Goal: Information Seeking & Learning: Find specific page/section

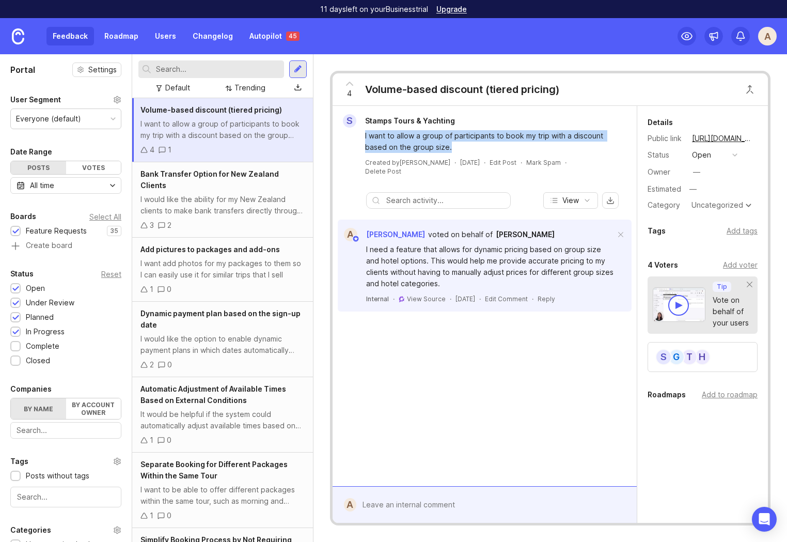
click at [269, 42] on link "Autopilot 45" at bounding box center [274, 36] width 62 height 19
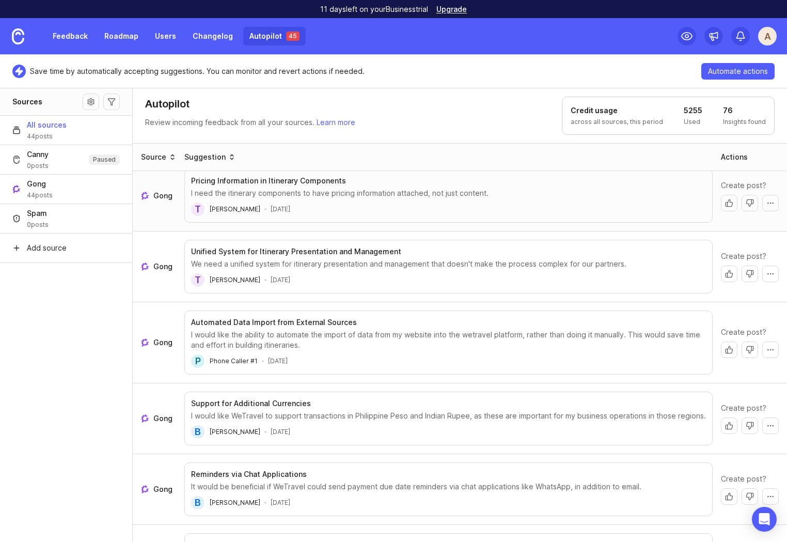
scroll to position [97, 0]
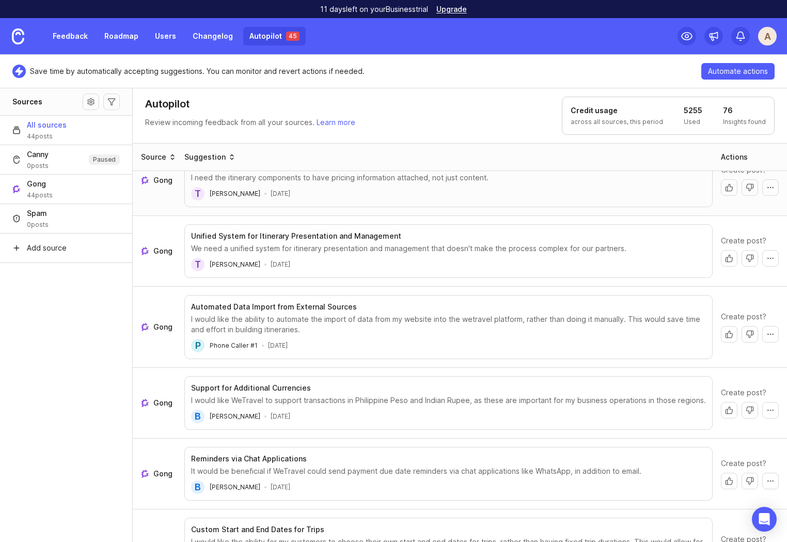
click at [119, 34] on link "Roadmap" at bounding box center [121, 36] width 46 height 19
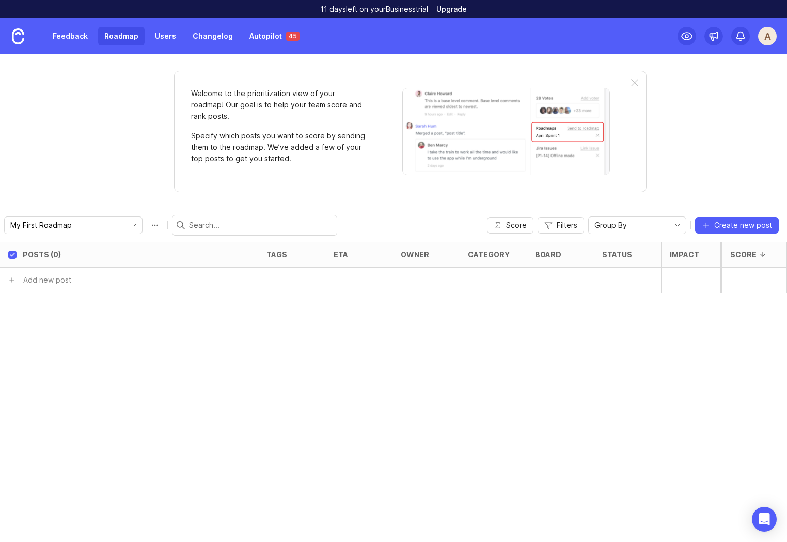
click at [69, 38] on link "Feedback" at bounding box center [69, 36] width 47 height 19
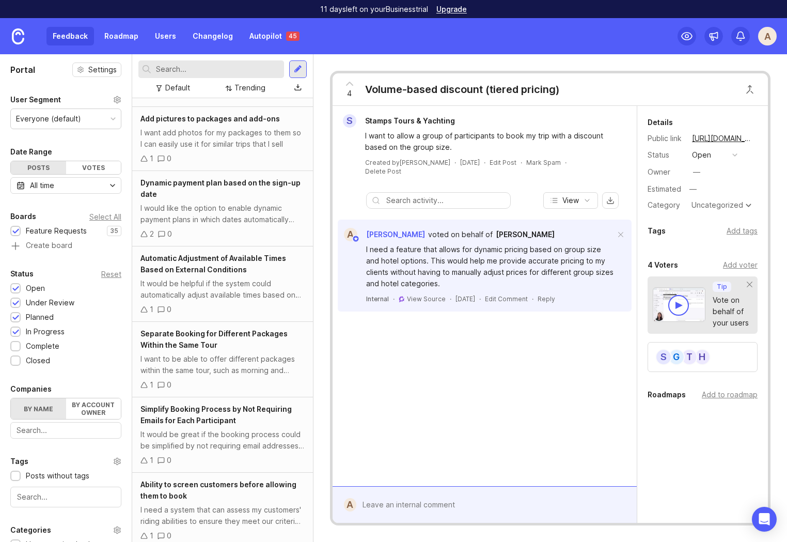
scroll to position [192, 0]
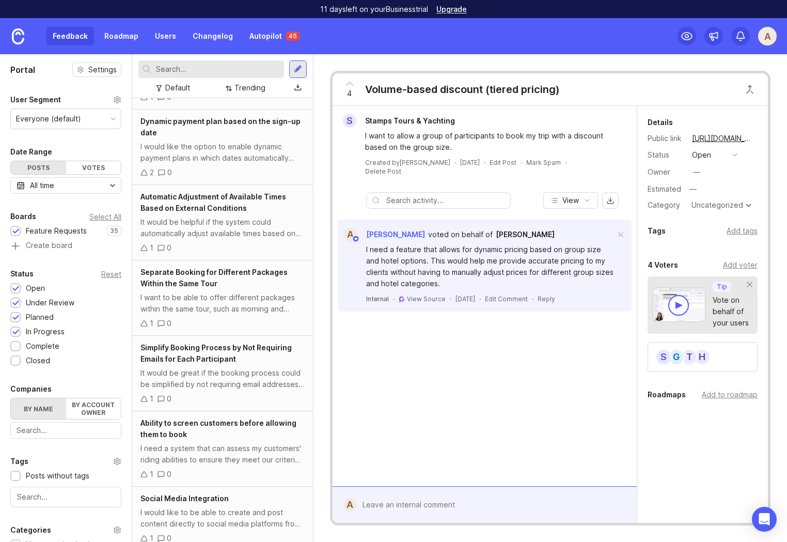
click at [231, 225] on div "It would be helpful if the system could automatically adjust available times ba…" at bounding box center [222, 227] width 164 height 23
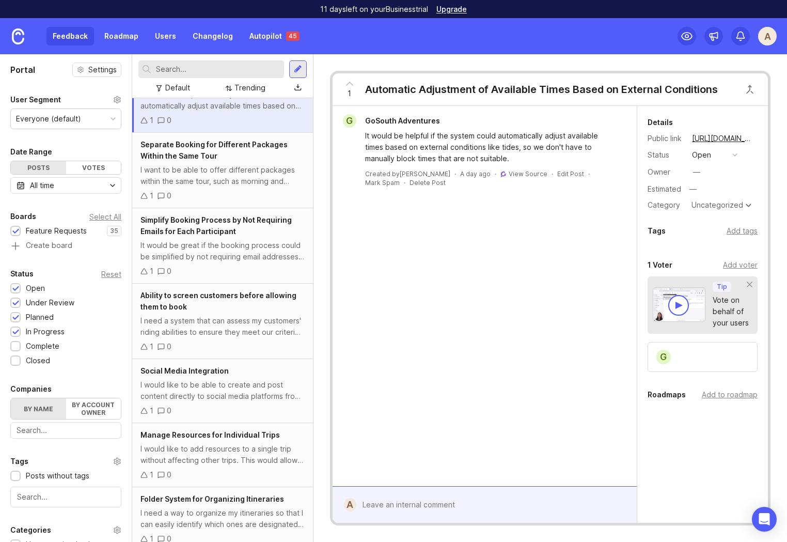
scroll to position [430, 0]
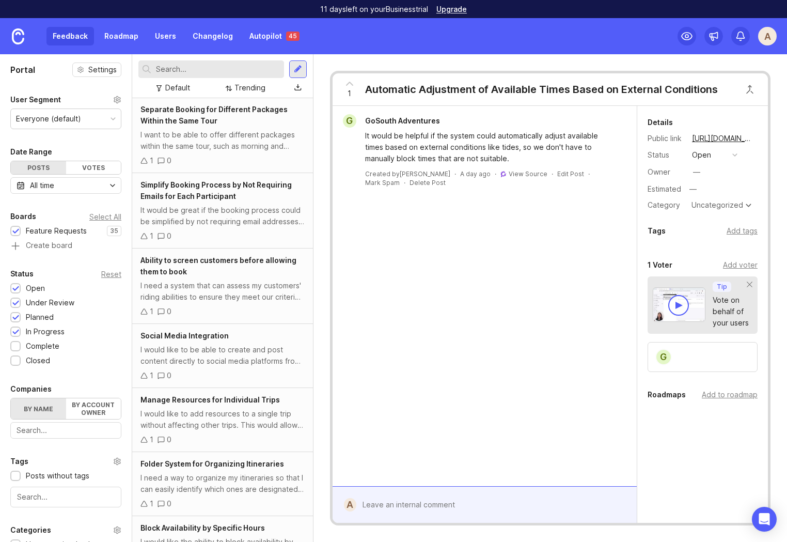
click at [234, 296] on div "I need a system that can assess my customers' riding abilities to ensure they m…" at bounding box center [222, 291] width 164 height 23
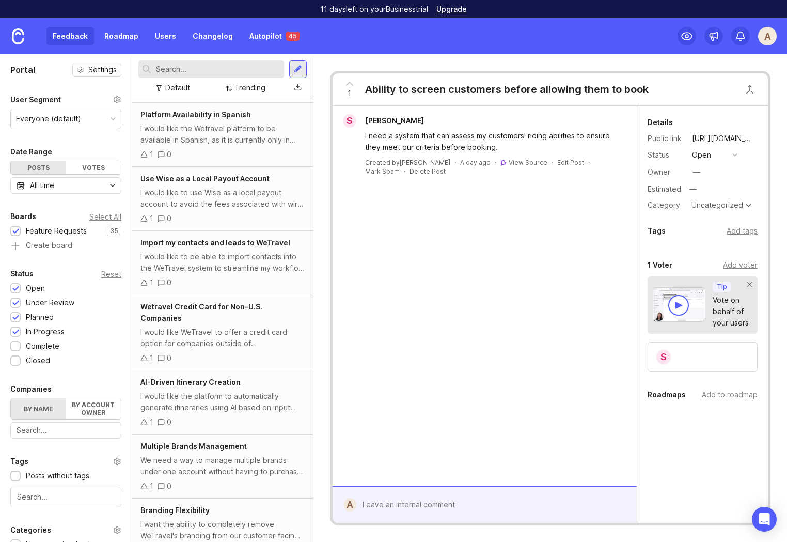
scroll to position [1254, 0]
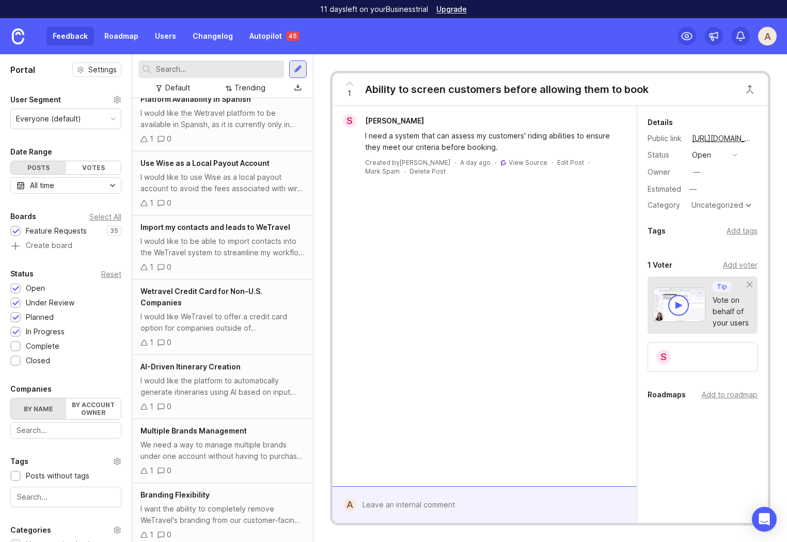
click at [218, 212] on div "Use Wise as a Local Payout Account I would like to use Wise as a local payout a…" at bounding box center [222, 183] width 181 height 64
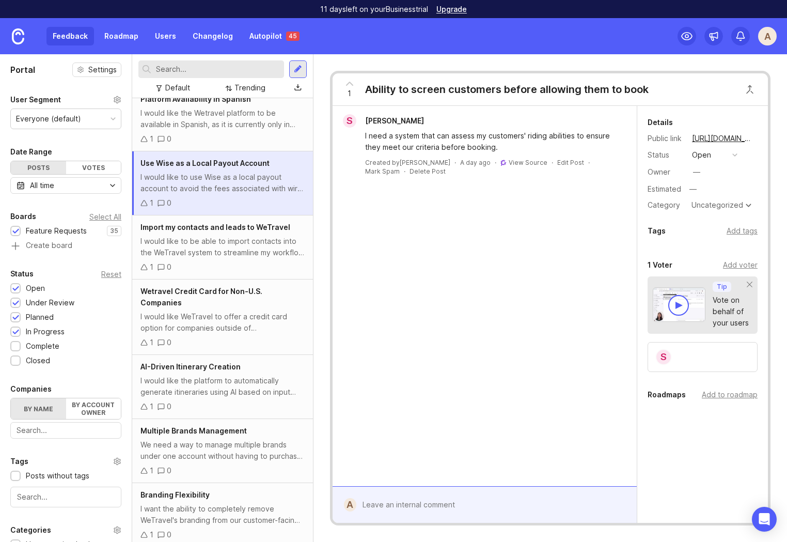
click at [215, 251] on div "I would like to be able to import contacts into the WeTravel system to streamli…" at bounding box center [222, 246] width 164 height 23
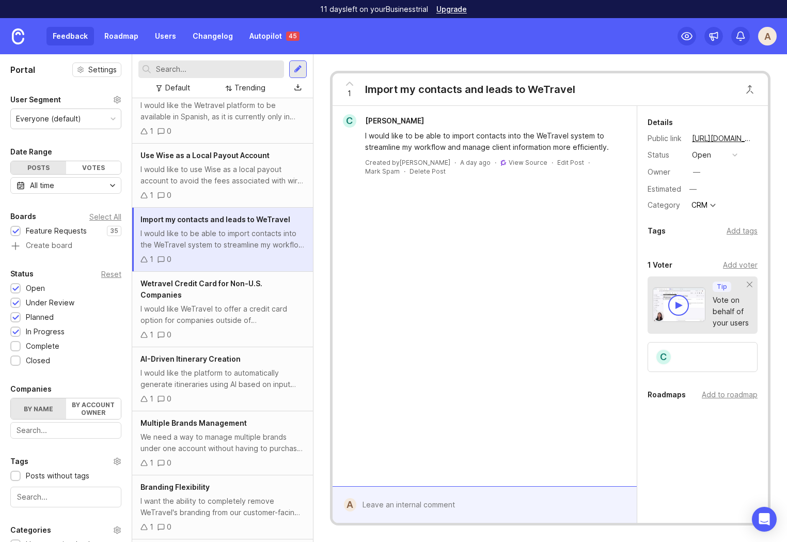
scroll to position [1273, 0]
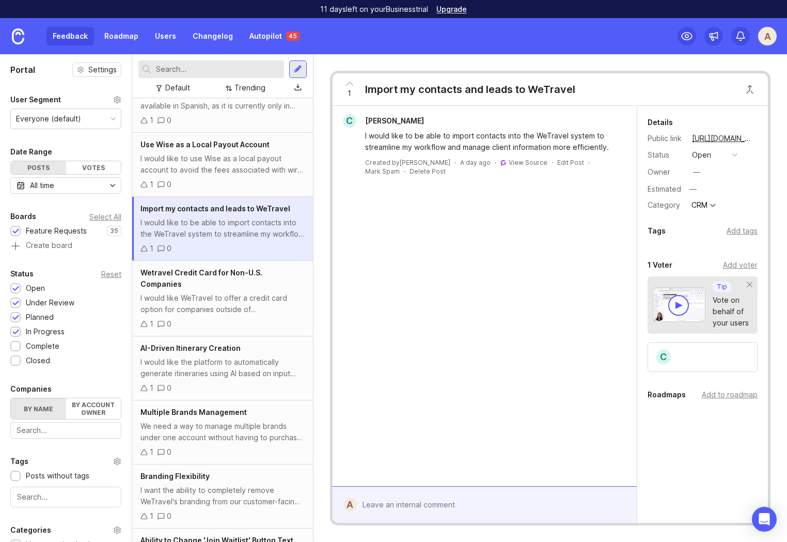
click at [508, 161] on link "View Source" at bounding box center [527, 162] width 39 height 8
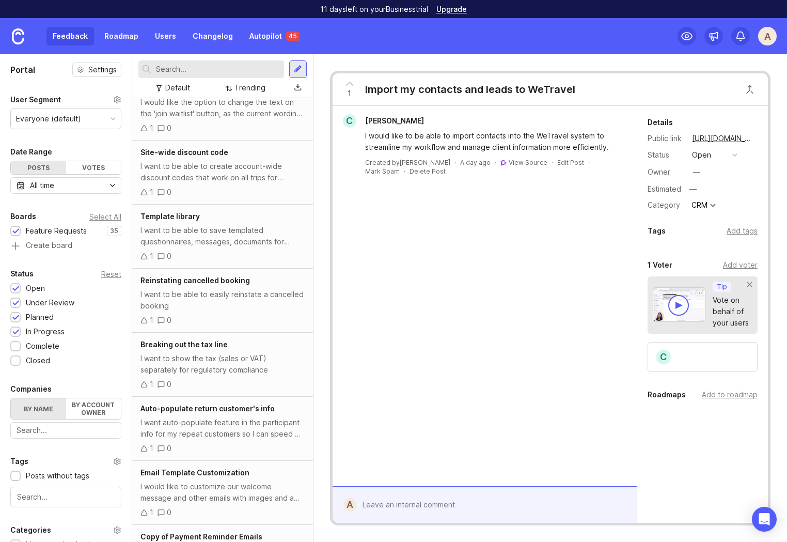
scroll to position [1723, 0]
click at [173, 71] on input "text" at bounding box center [218, 68] width 124 height 11
paste input "Reinstating cancelled booking"
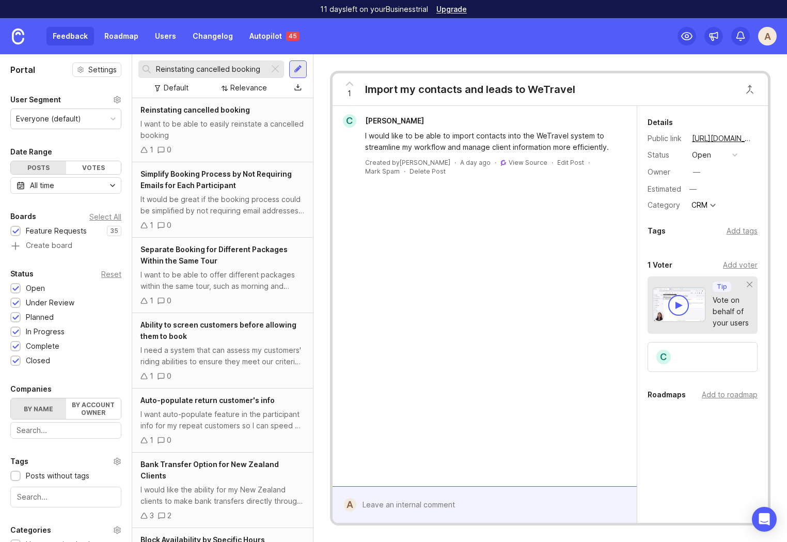
type input "Reinstating cancelled booking"
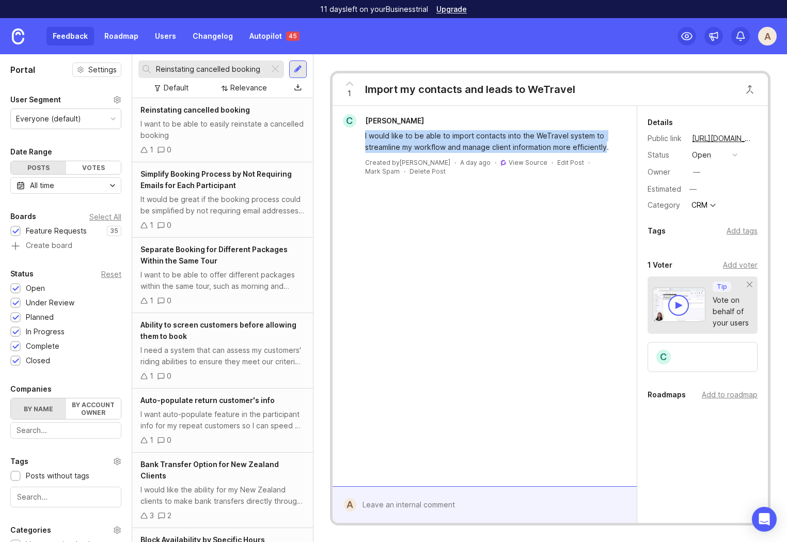
drag, startPoint x: 404, startPoint y: 135, endPoint x: 608, endPoint y: 148, distance: 204.3
click at [607, 147] on div "I would like to be able to import contacts into the WeTravel system to streamli…" at bounding box center [485, 140] width 296 height 25
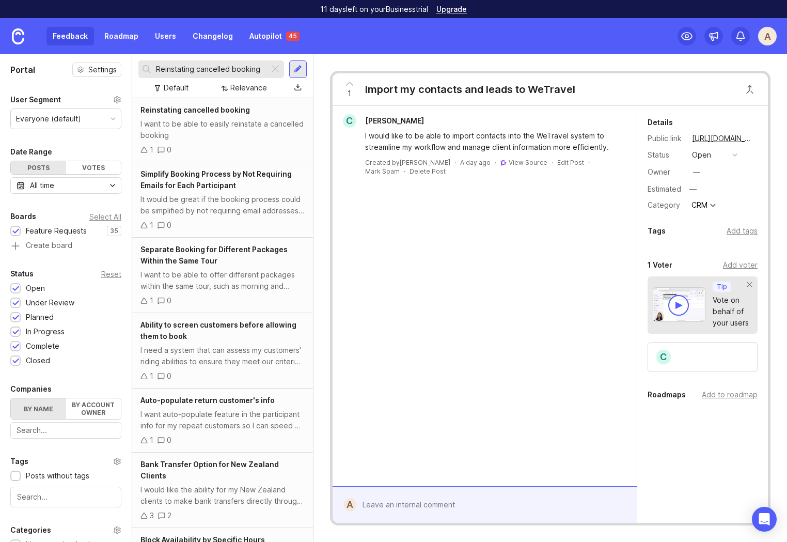
click at [276, 72] on div at bounding box center [275, 68] width 12 height 13
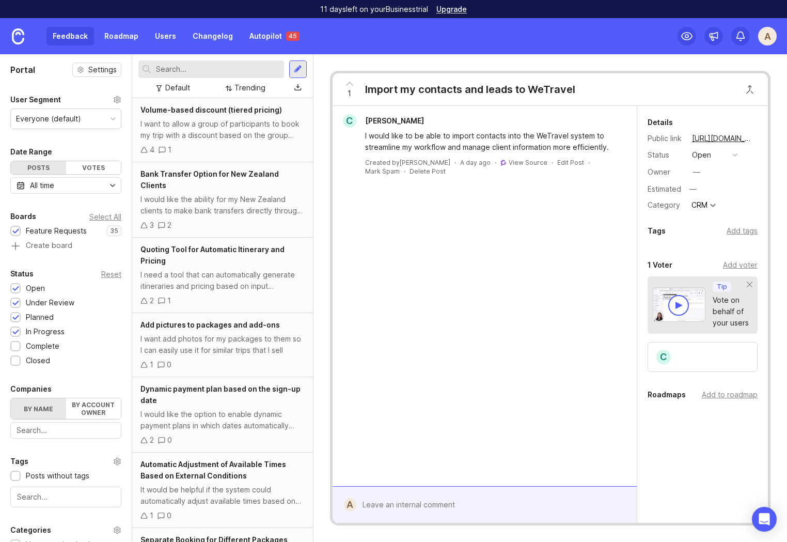
scroll to position [992, 0]
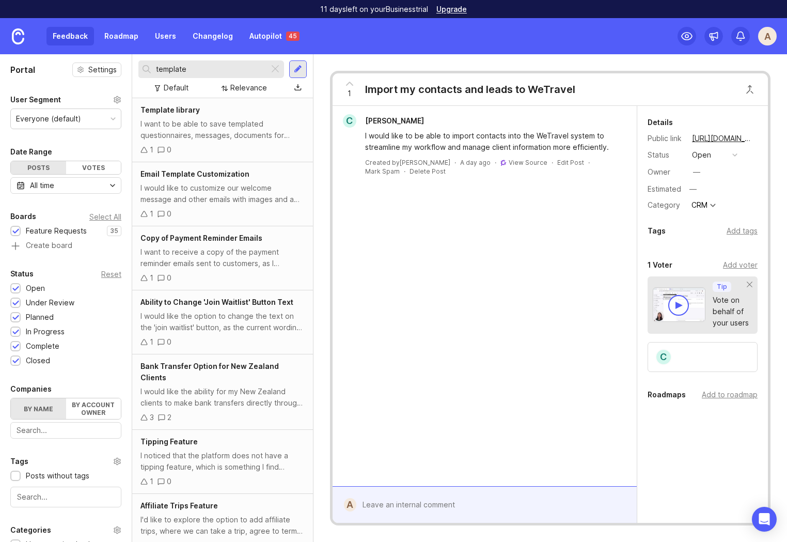
click at [224, 140] on div "I want to be able to save templated questionnaires, messages, documents for eSi…" at bounding box center [222, 129] width 164 height 23
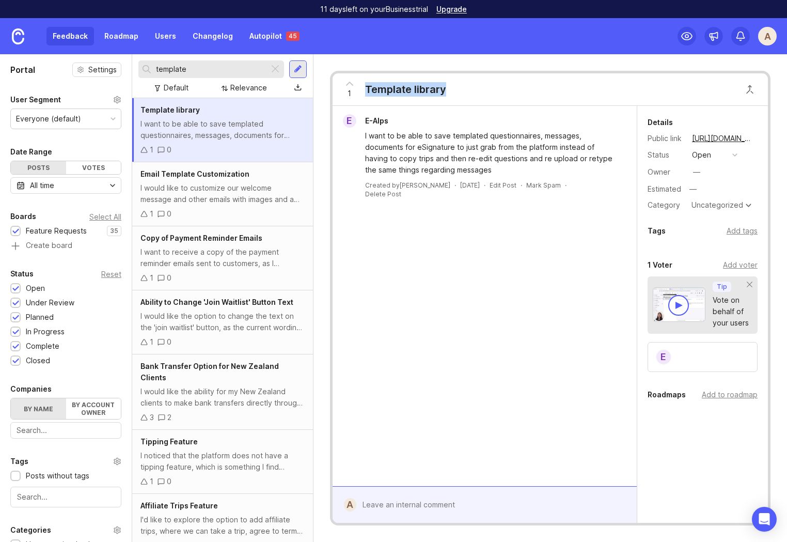
drag, startPoint x: 365, startPoint y: 87, endPoint x: 452, endPoint y: 93, distance: 86.9
click at [452, 93] on div "1 Template library" at bounding box center [549, 89] width 435 height 33
copy div "Template library"
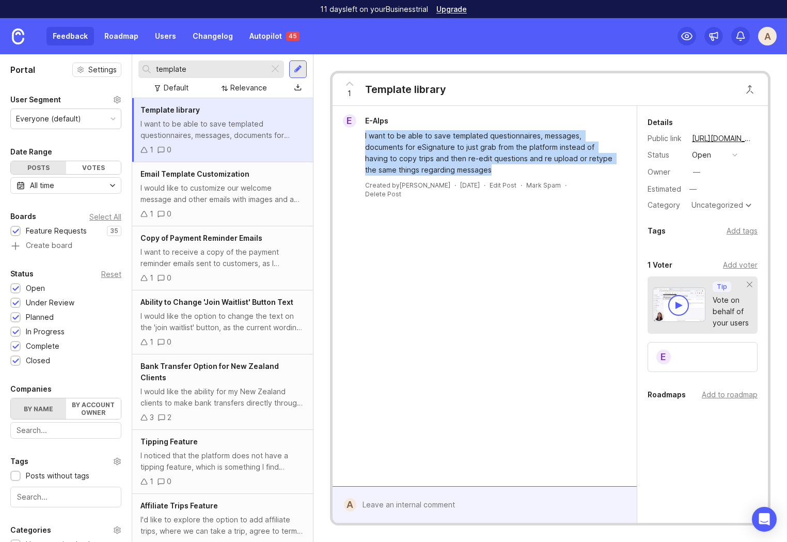
drag, startPoint x: 362, startPoint y: 135, endPoint x: 501, endPoint y: 166, distance: 142.4
click at [501, 166] on div "I want to be able to save templated questionnaires, messages, documents for eSi…" at bounding box center [485, 152] width 296 height 48
copy div "I want to be able to save templated questionnaires, messages, documents for eSi…"
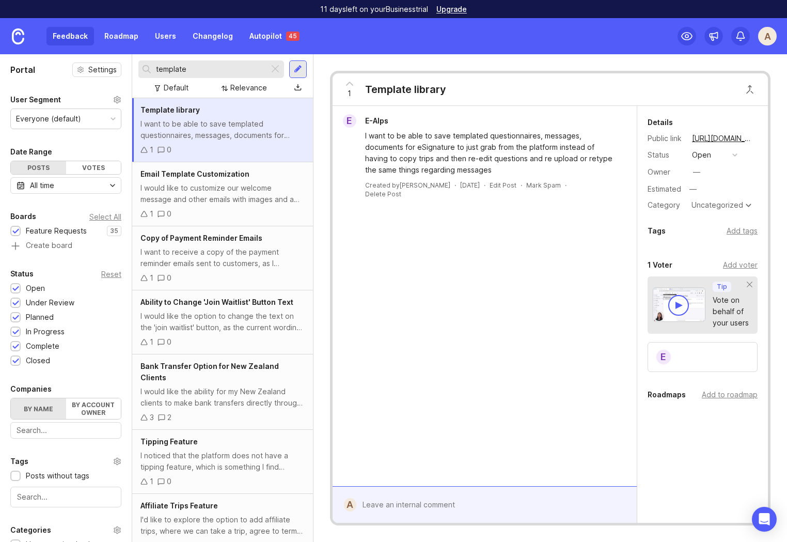
click at [234, 72] on input "template" at bounding box center [210, 68] width 109 height 11
paste input "Site-wide discount cod"
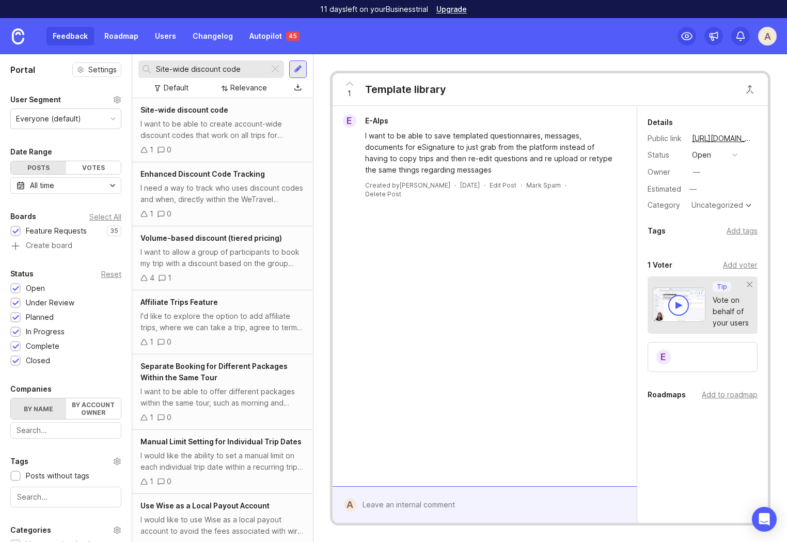
click at [215, 123] on div "I want to be able to create account-wide discount codes that work on all trips …" at bounding box center [222, 129] width 164 height 23
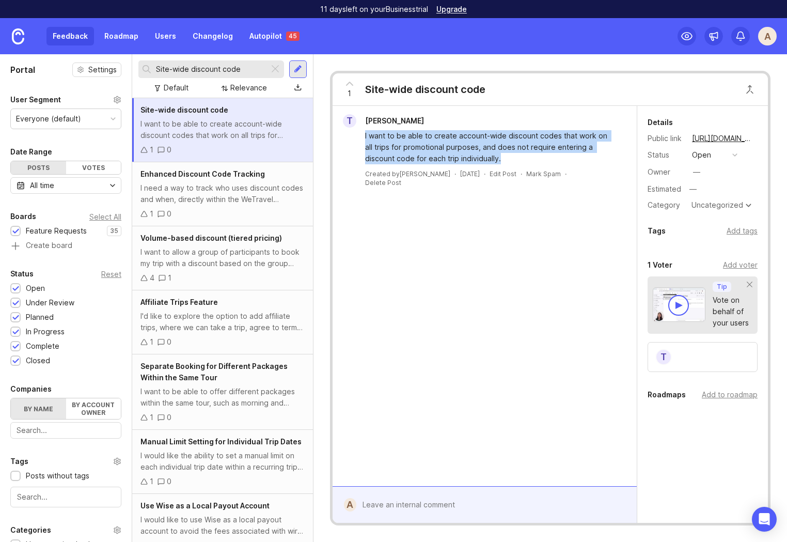
drag, startPoint x: 362, startPoint y: 136, endPoint x: 508, endPoint y: 165, distance: 148.9
click at [508, 165] on div "T [PERSON_NAME] I want to be able to create account-wide discount codes that wo…" at bounding box center [485, 150] width 296 height 73
copy div "I want to be able to create account-wide discount codes that work on all trips …"
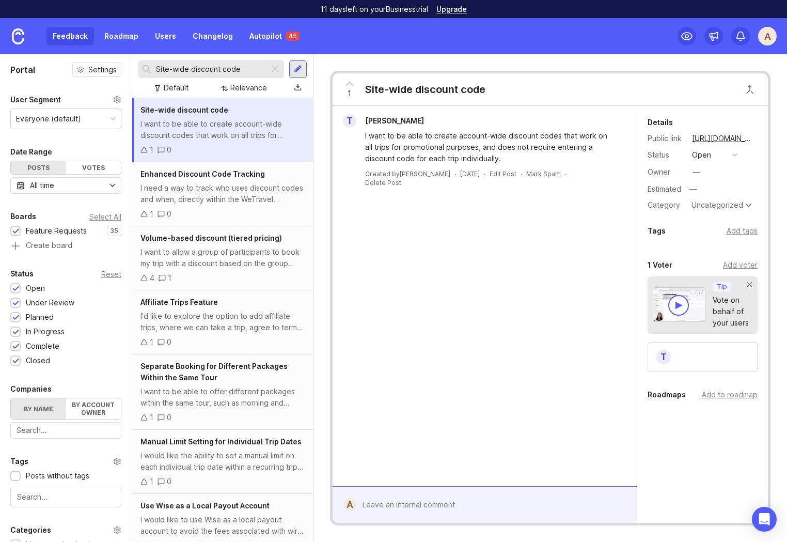
click at [184, 67] on input "Site-wide discount code" at bounding box center [210, 68] width 109 height 11
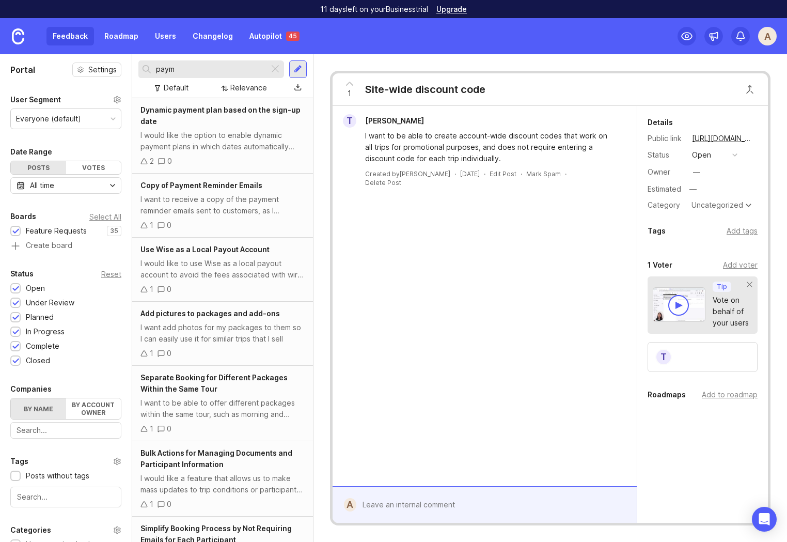
click at [229, 134] on div "I would like the option to enable dynamic payment plans in which dates automati…" at bounding box center [222, 141] width 164 height 23
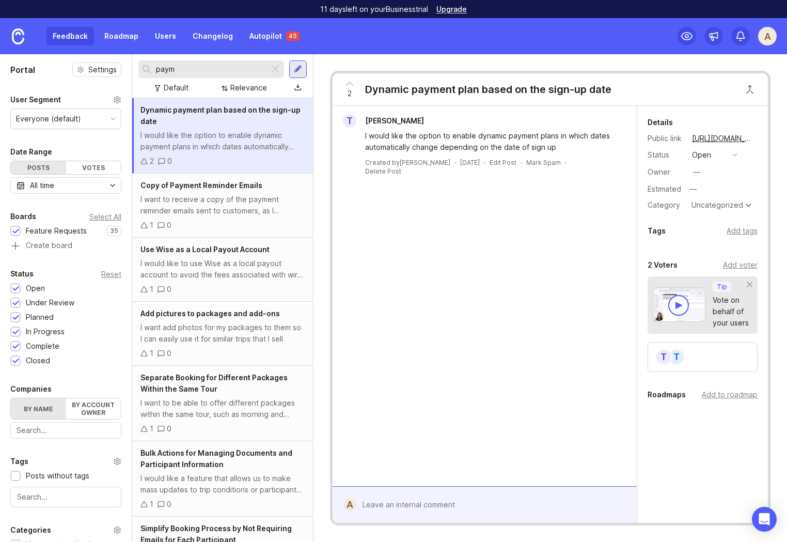
click at [186, 70] on input "paym" at bounding box center [210, 68] width 109 height 11
paste input "Add discount code"
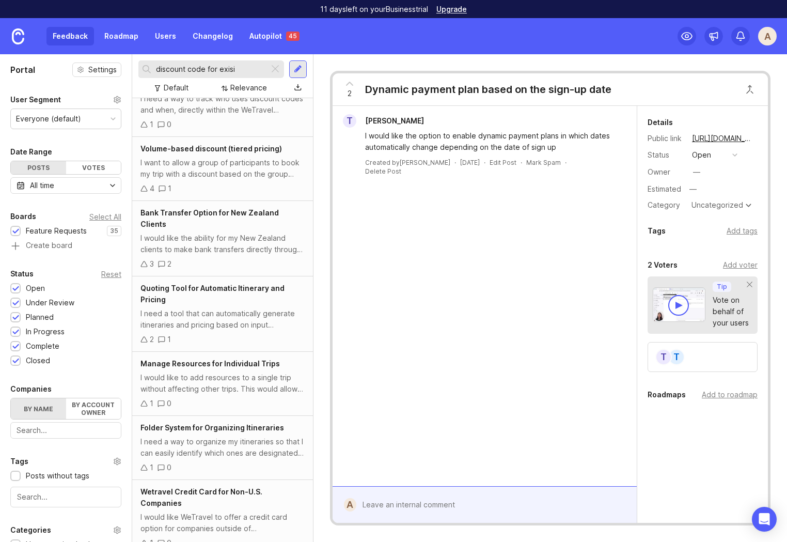
scroll to position [109, 0]
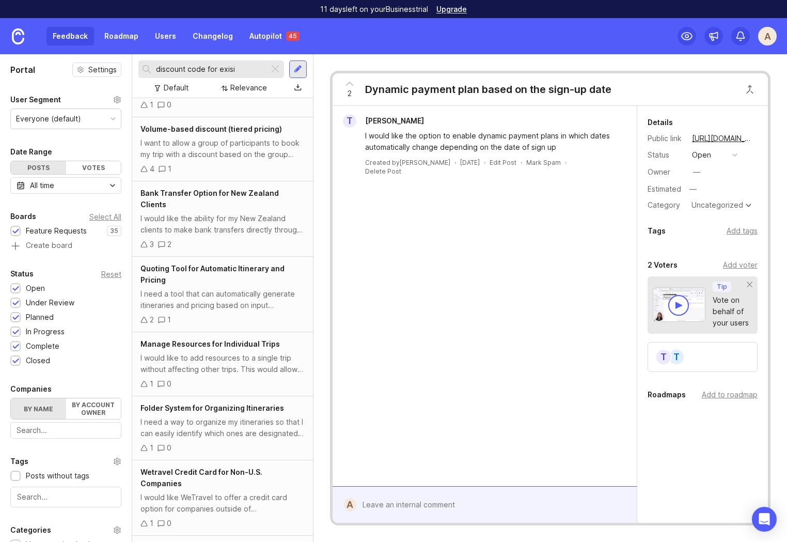
type input "discount code for exisi"
